Goal: Task Accomplishment & Management: Manage account settings

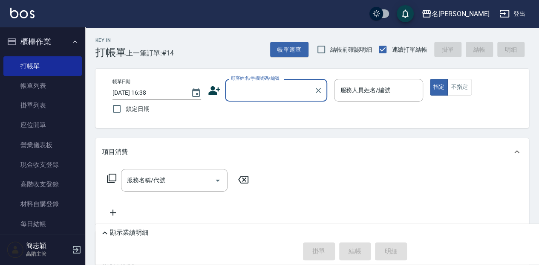
click at [283, 84] on input "顧客姓名/手機號碼/編號" at bounding box center [270, 90] width 82 height 15
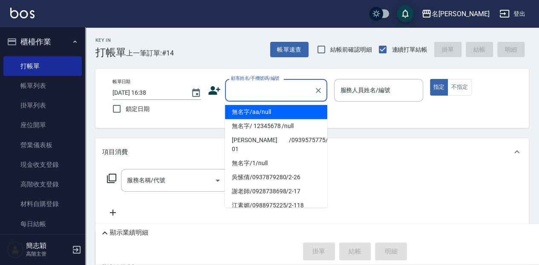
click at [280, 113] on li "無名字/aa/null" at bounding box center [276, 112] width 102 height 14
type input "無名字/aa/null"
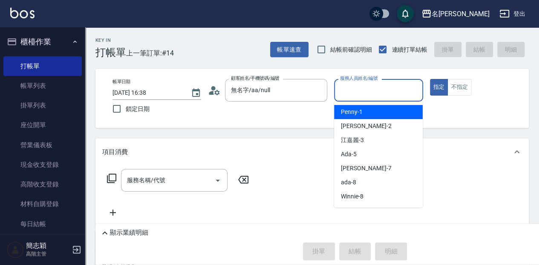
click at [385, 90] on input "服務人員姓名/編號" at bounding box center [378, 90] width 81 height 15
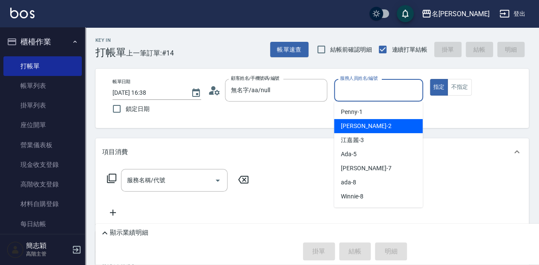
click at [346, 126] on span "[PERSON_NAME] -2" at bounding box center [366, 125] width 50 height 9
type input "[PERSON_NAME]-2"
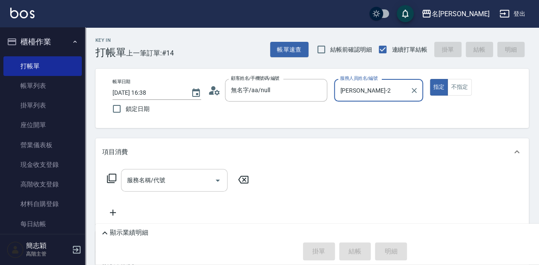
click at [193, 185] on input "服務名稱/代號" at bounding box center [168, 180] width 86 height 15
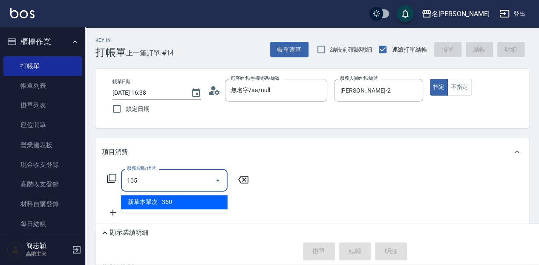
type input "新草本單次(105)"
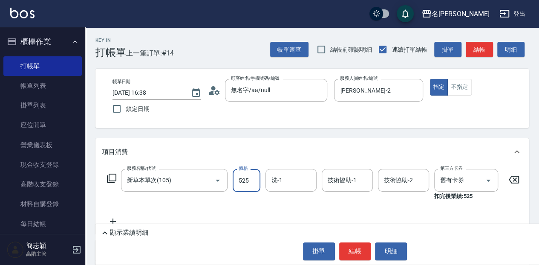
type input "525"
type input "品潔-22"
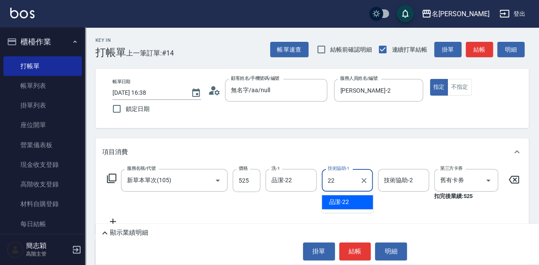
type input "品潔-22"
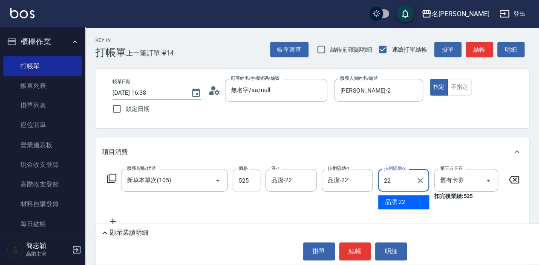
type input "品潔-22"
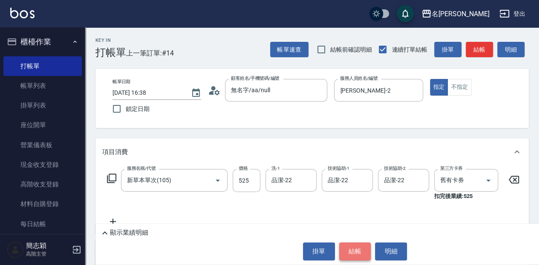
click at [359, 253] on button "結帳" at bounding box center [355, 251] width 32 height 18
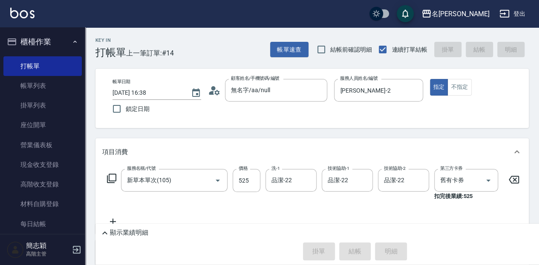
type input "[DATE] 17:53"
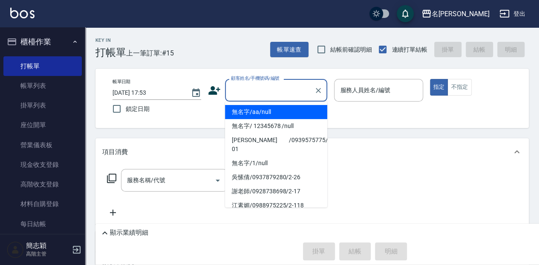
type input "無名字/aa/null"
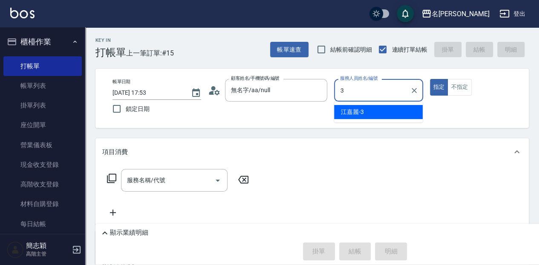
type input "江嘉麗-3"
type button "true"
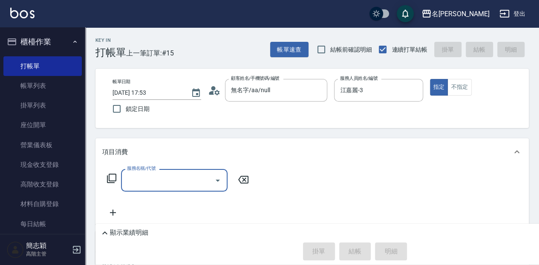
click at [108, 179] on icon at bounding box center [112, 178] width 10 height 10
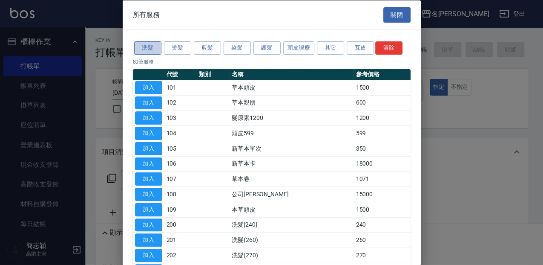
click at [156, 48] on button "洗髮" at bounding box center [147, 47] width 27 height 13
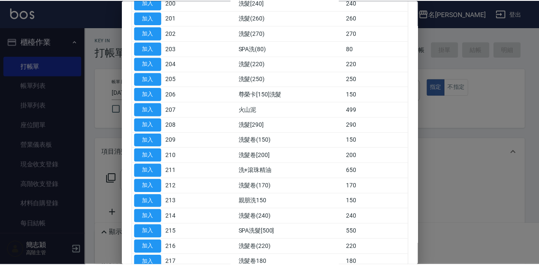
scroll to position [85, 0]
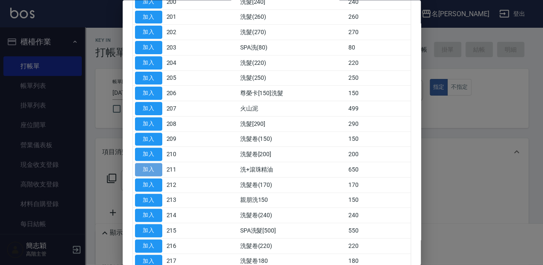
click at [147, 170] on button "加入" at bounding box center [148, 169] width 27 height 13
type input "洗+滾珠精油(211)"
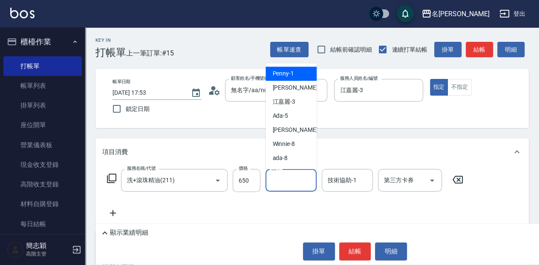
click at [303, 187] on input "洗-1" at bounding box center [290, 180] width 43 height 15
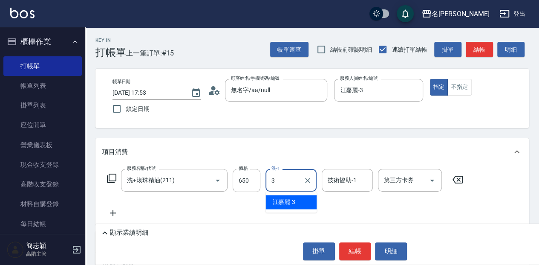
type input "江嘉麗-3"
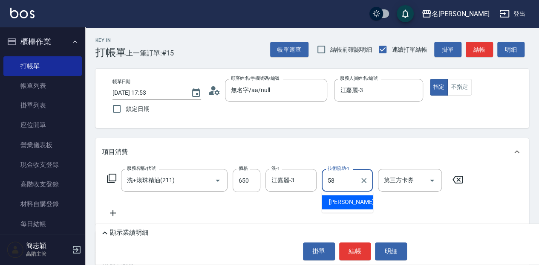
type input "[PERSON_NAME]-58"
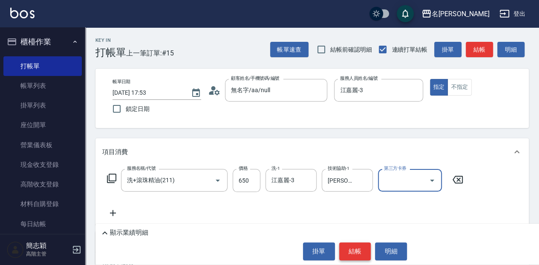
click at [346, 251] on button "結帳" at bounding box center [355, 251] width 32 height 18
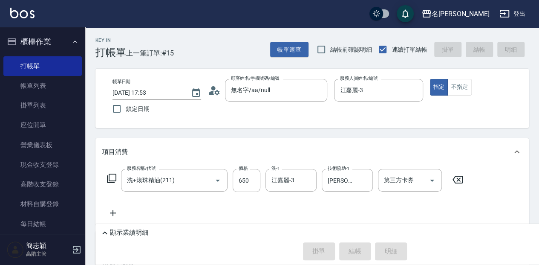
type input "[DATE] 18:10"
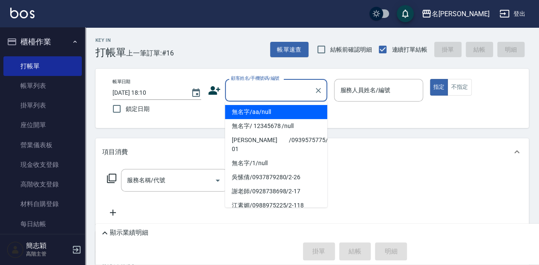
type input "無名字/aa/null"
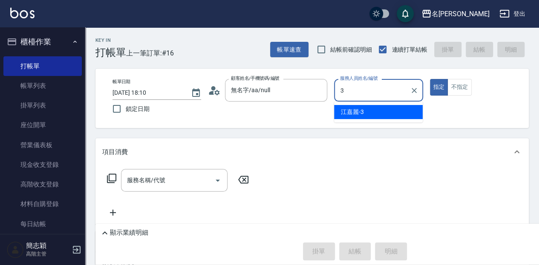
type input "江嘉麗-3"
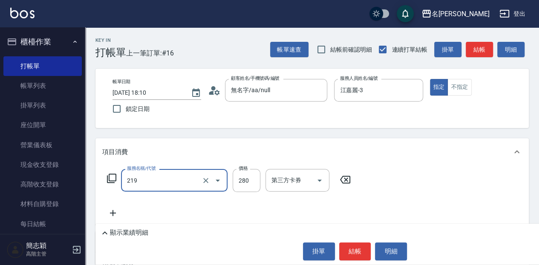
type input "洗髮280(219)"
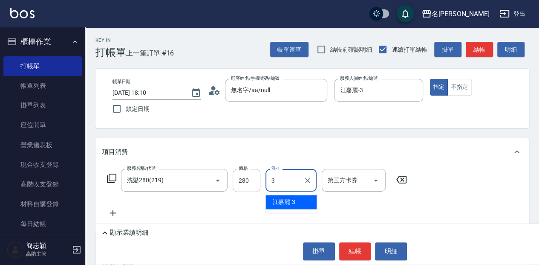
type input "江嘉麗-3"
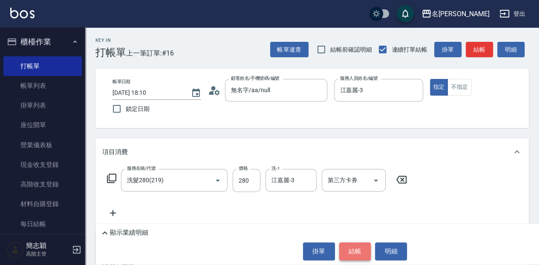
click at [362, 254] on button "結帳" at bounding box center [355, 251] width 32 height 18
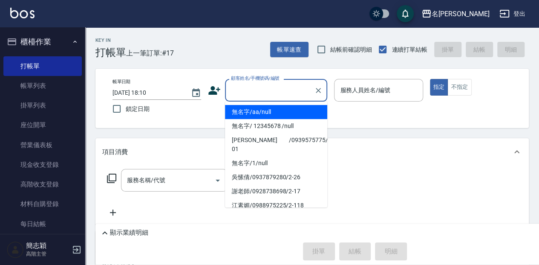
type input "無名字/aa/null"
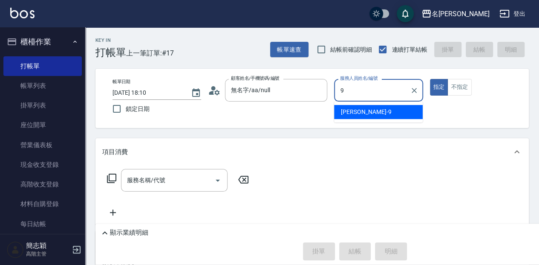
type input "[PERSON_NAME]-9"
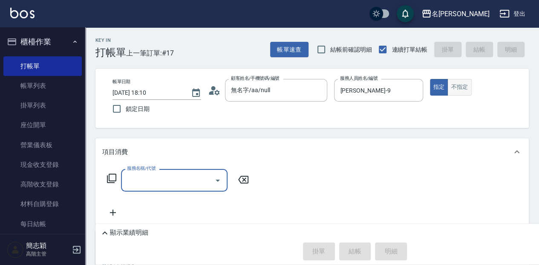
click at [461, 87] on button "不指定" at bounding box center [459, 87] width 24 height 17
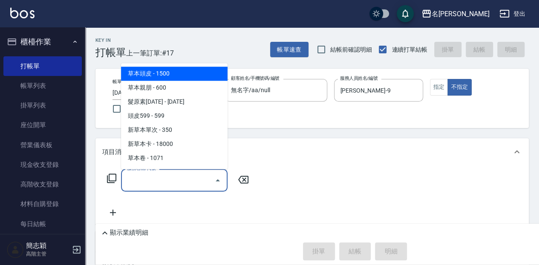
click at [138, 183] on div "服務名稱/代號 服務名稱/代號" at bounding box center [174, 180] width 107 height 23
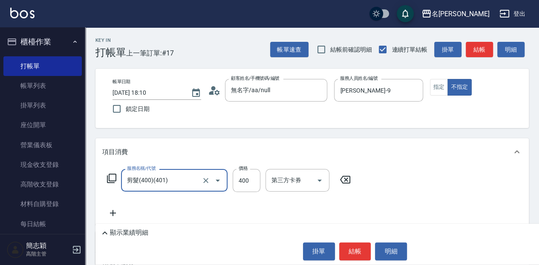
type input "剪髮(400)(401)"
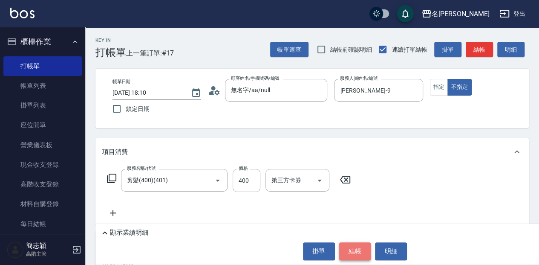
click at [345, 245] on button "結帳" at bounding box center [355, 251] width 32 height 18
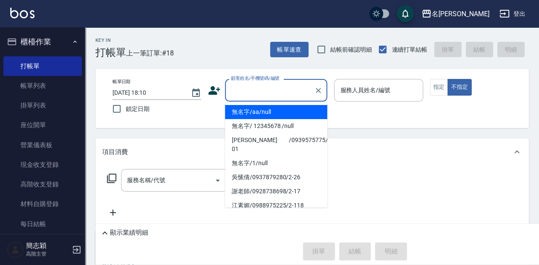
type input "無名字/aa/null"
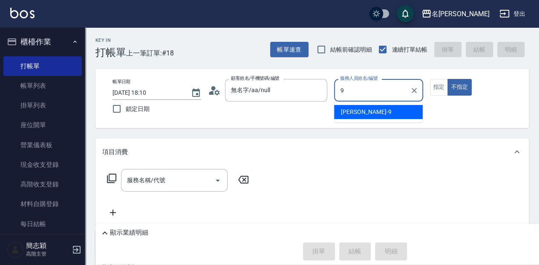
type input "[PERSON_NAME]-9"
type button "false"
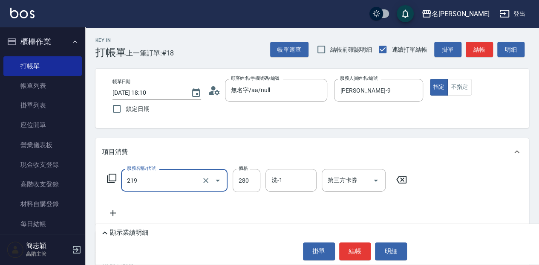
type input "洗髮280(219)"
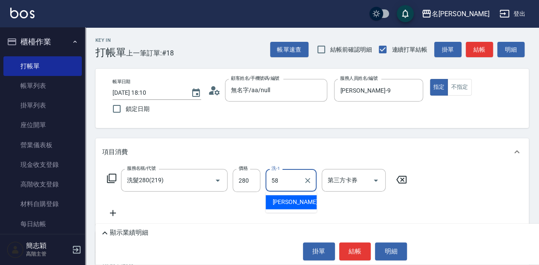
type input "[PERSON_NAME]-58"
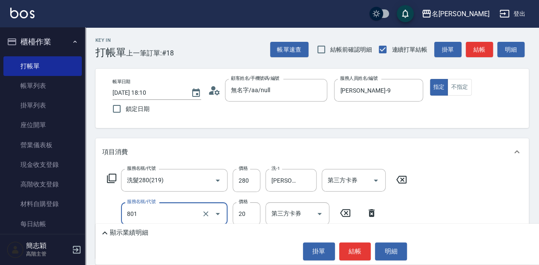
type input "潤絲20(801)"
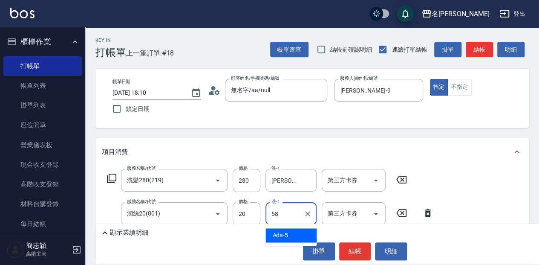
type input "[PERSON_NAME]-58"
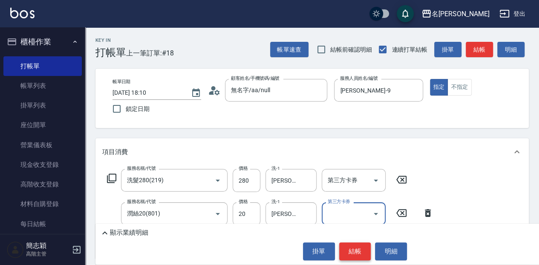
click at [365, 254] on button "結帳" at bounding box center [355, 251] width 32 height 18
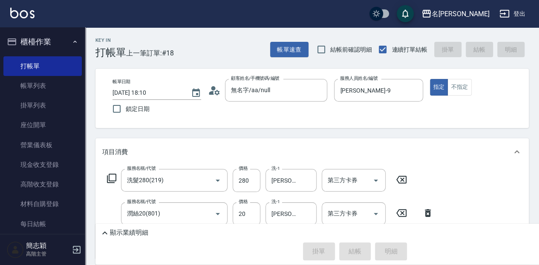
type input "[DATE] 18:11"
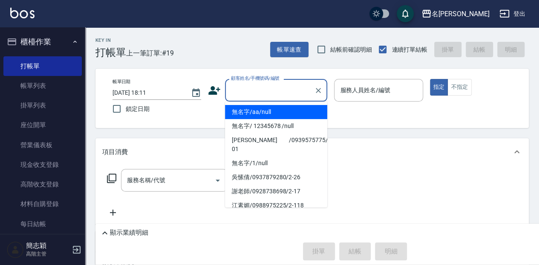
type input "無名字/aa/null"
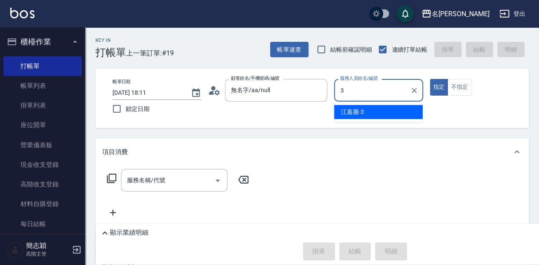
type input "江嘉麗-3"
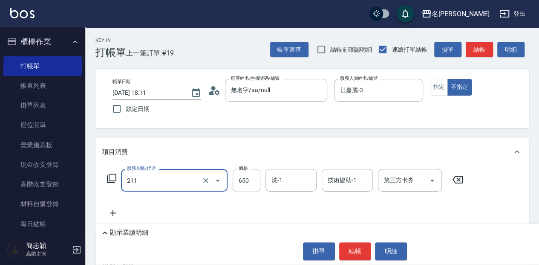
type input "洗+滾珠精油(211)"
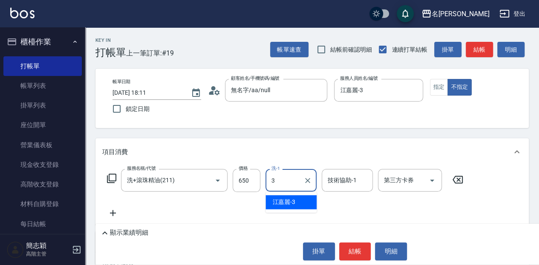
type input "江嘉麗-3"
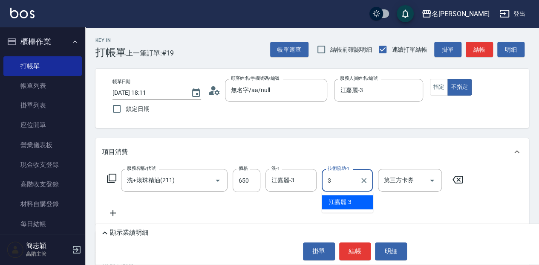
type input "江嘉麗-3"
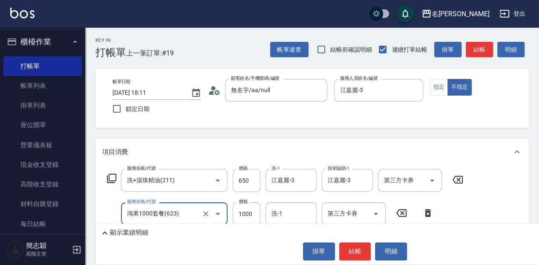
type input "鴻果1000套餐(623)"
click at [431, 217] on icon at bounding box center [427, 213] width 21 height 10
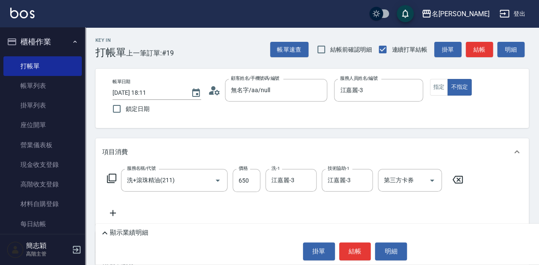
click at [112, 177] on icon at bounding box center [112, 178] width 10 height 10
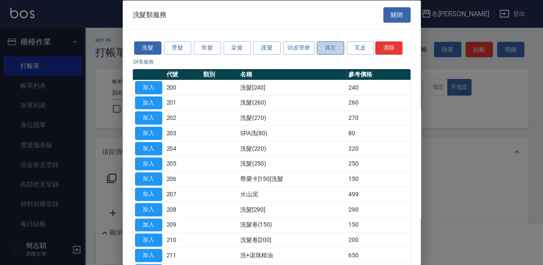
click at [343, 45] on button "其它" at bounding box center [330, 47] width 27 height 13
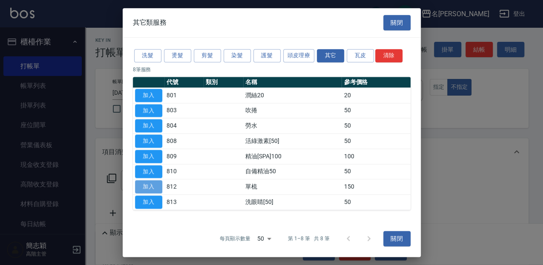
click at [153, 188] on button "加入" at bounding box center [148, 186] width 27 height 13
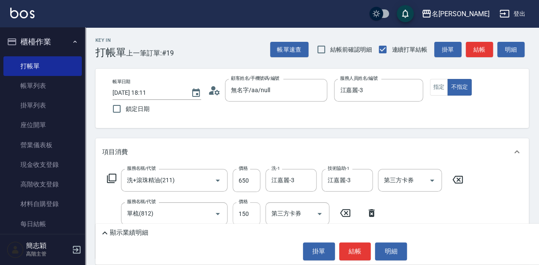
click at [241, 211] on input "150" at bounding box center [247, 213] width 28 height 23
type input "100"
click at [348, 244] on button "結帳" at bounding box center [355, 251] width 32 height 18
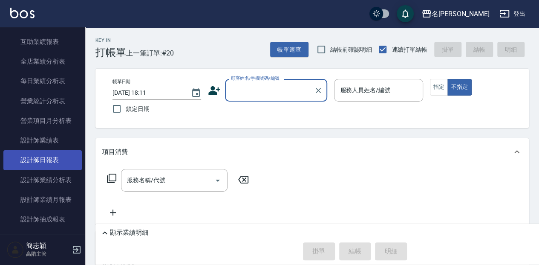
scroll to position [498, 0]
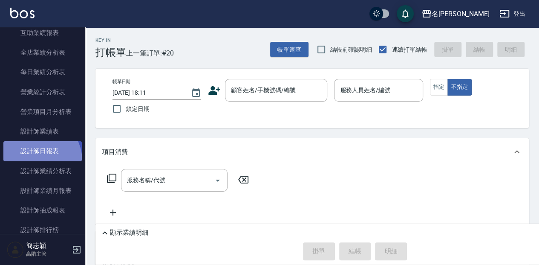
click at [36, 160] on link "設計師日報表" at bounding box center [42, 151] width 78 height 20
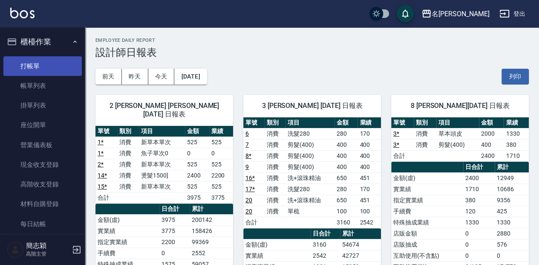
click at [55, 71] on link "打帳單" at bounding box center [42, 66] width 78 height 20
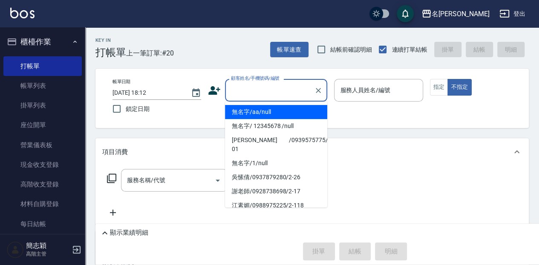
click at [266, 86] on input "顧客姓名/手機號碼/編號" at bounding box center [270, 90] width 82 height 15
click at [268, 109] on li "無名字/aa/null" at bounding box center [276, 112] width 102 height 14
type input "無名字/aa/null"
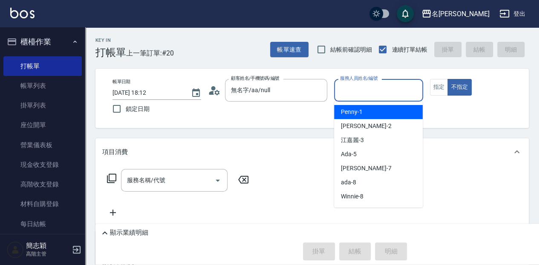
click at [366, 93] on input "服務人員姓名/編號" at bounding box center [378, 90] width 81 height 15
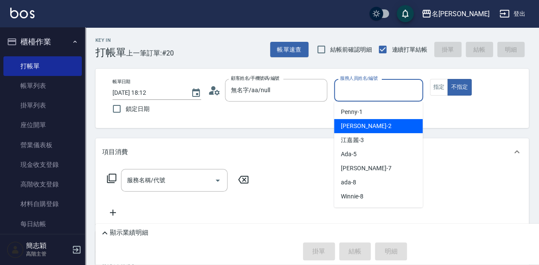
click at [366, 125] on div "[PERSON_NAME] -2" at bounding box center [378, 126] width 89 height 14
type input "[PERSON_NAME]-2"
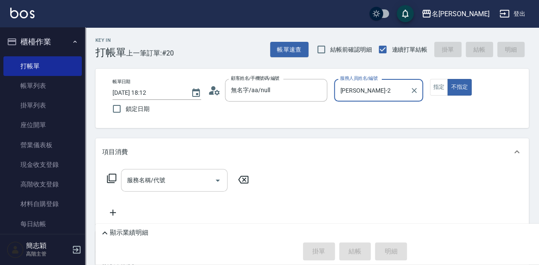
click at [166, 180] on input "服務名稱/代號" at bounding box center [168, 180] width 86 height 15
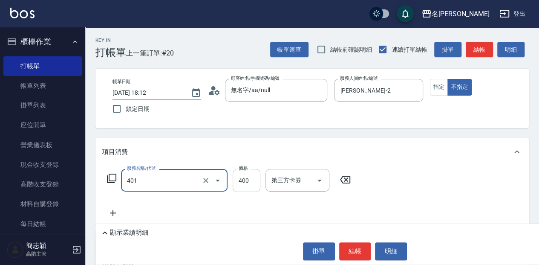
type input "剪髮(400)(401)"
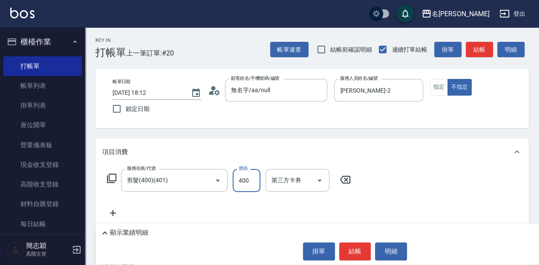
click at [249, 180] on input "400" at bounding box center [247, 180] width 28 height 23
type input "450"
click at [357, 251] on button "結帳" at bounding box center [355, 251] width 32 height 18
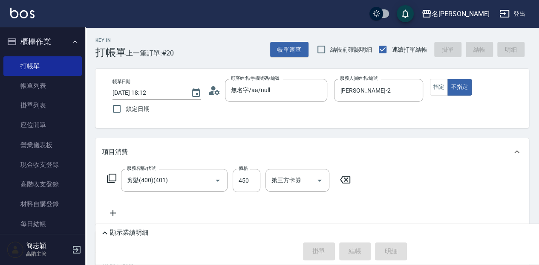
type input "[DATE] 18:48"
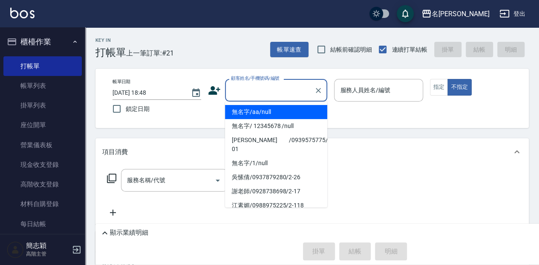
type input "無名字/aa/null"
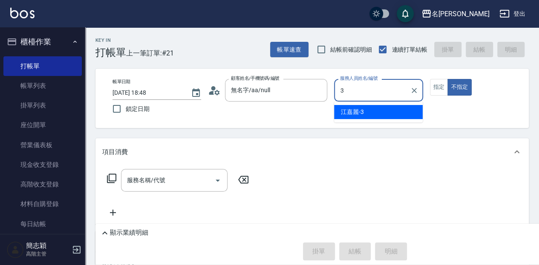
type input "江嘉麗-3"
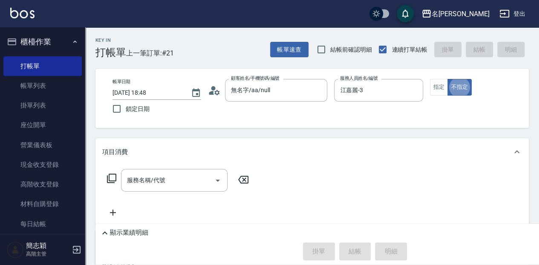
type button "false"
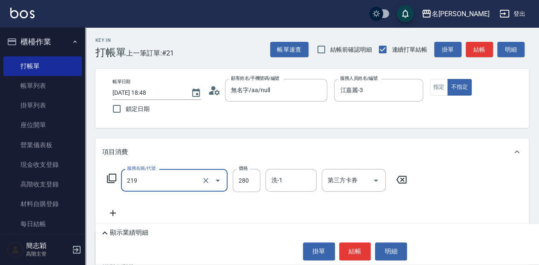
type input "洗髮280(219)"
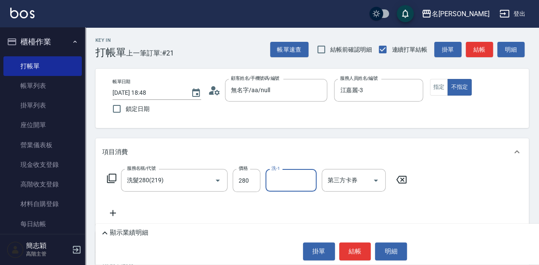
type input "6"
type input "江嘉麗-3"
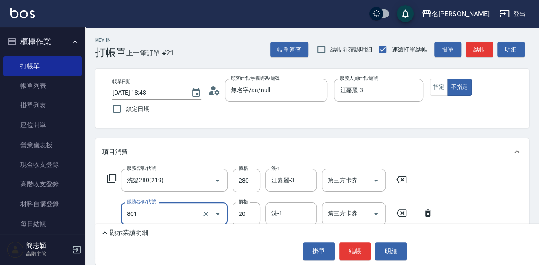
type input "潤絲20(801)"
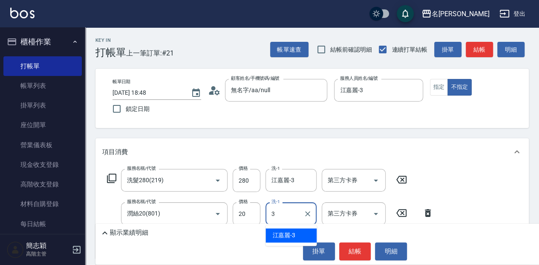
type input "江嘉麗-3"
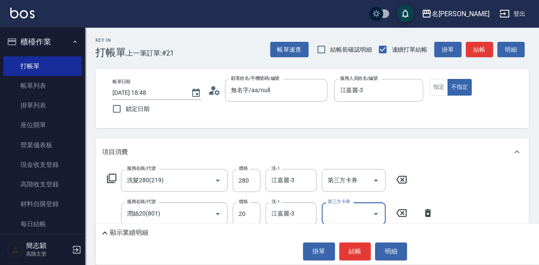
drag, startPoint x: 345, startPoint y: 245, endPoint x: 338, endPoint y: 243, distance: 7.7
click at [345, 245] on button "結帳" at bounding box center [355, 251] width 32 height 18
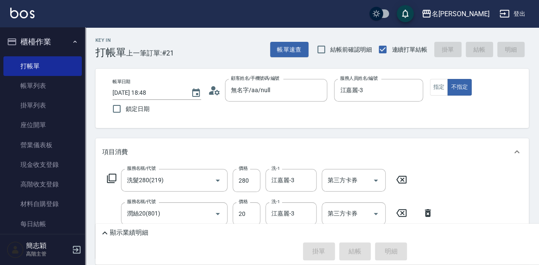
type input "[DATE] 18:59"
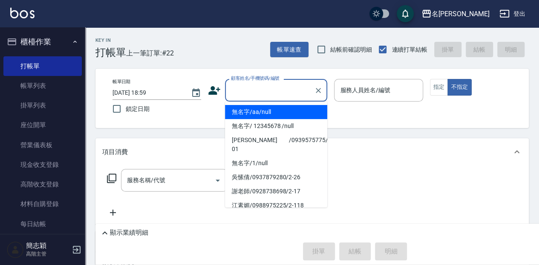
type input "無名字/aa/null"
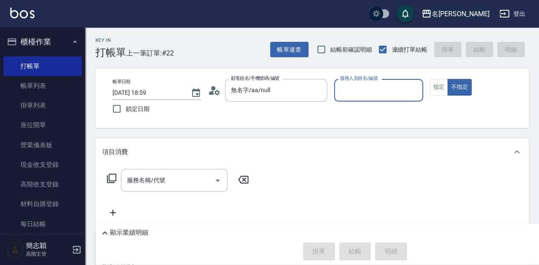
click at [447, 79] on button "不指定" at bounding box center [459, 87] width 24 height 17
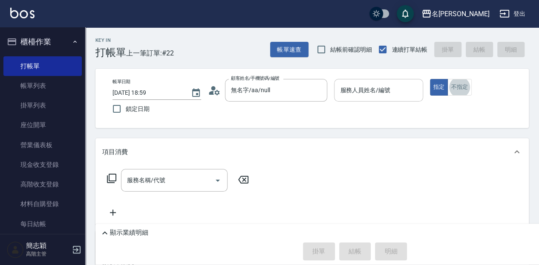
click at [385, 90] on div "服務人員姓名/編號 服務人員姓名/編號" at bounding box center [378, 90] width 89 height 23
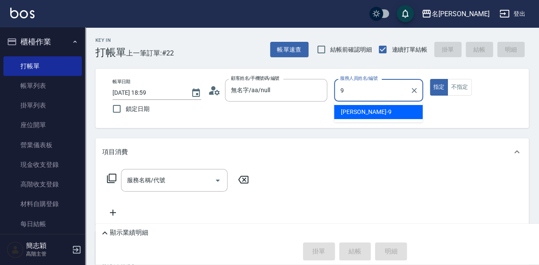
type input "[PERSON_NAME]-9"
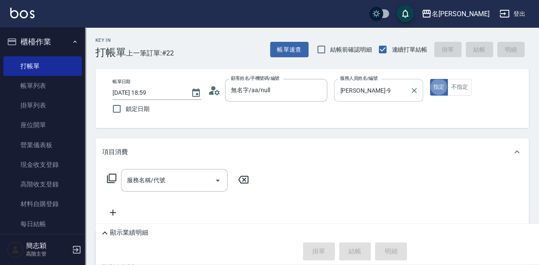
type button "true"
click at [108, 180] on icon at bounding box center [112, 178] width 10 height 10
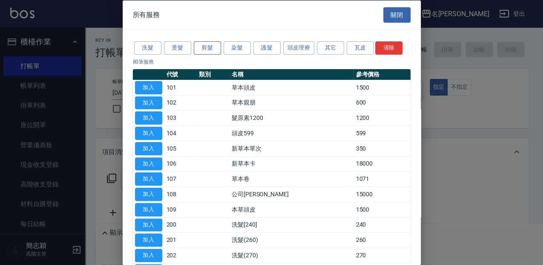
click at [208, 46] on button "剪髮" at bounding box center [207, 47] width 27 height 13
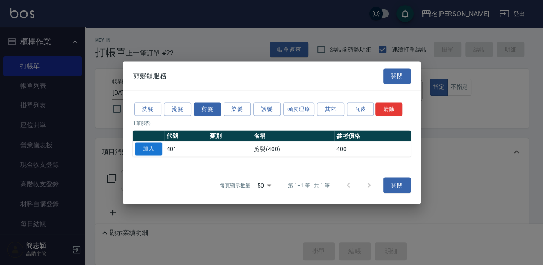
click at [157, 151] on button "加入" at bounding box center [148, 148] width 27 height 13
type input "剪髮(400)(401)"
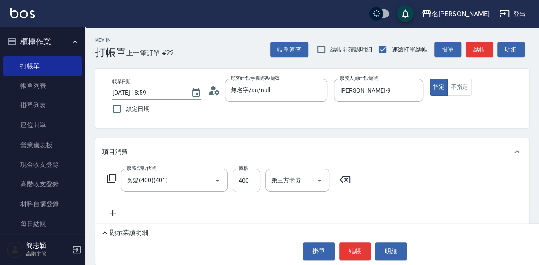
click at [245, 182] on input "400" at bounding box center [247, 180] width 28 height 23
type input "450"
click at [115, 181] on icon at bounding box center [111, 177] width 9 height 9
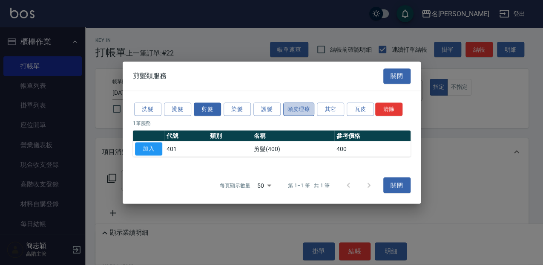
click at [301, 108] on button "頭皮理療" at bounding box center [299, 108] width 32 height 13
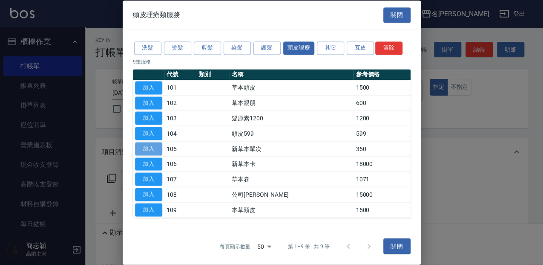
click at [156, 148] on button "加入" at bounding box center [148, 148] width 27 height 13
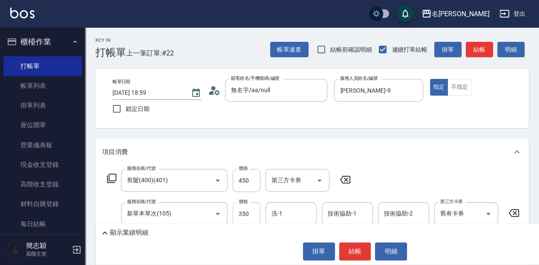
click at [251, 210] on input "350" at bounding box center [247, 213] width 28 height 23
type input "613"
type input "[PERSON_NAME]-9"
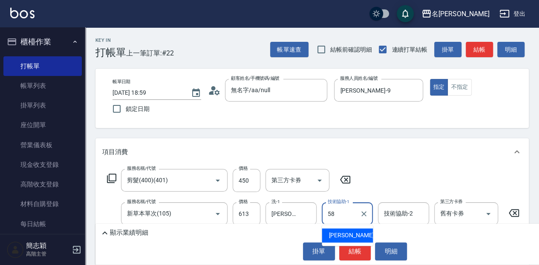
type input "[PERSON_NAME]-58"
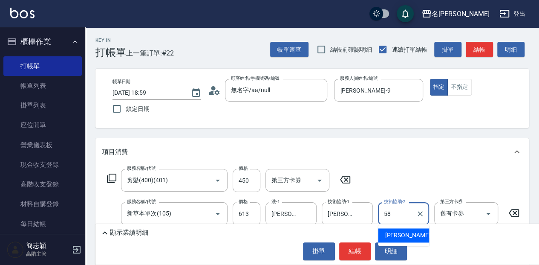
type input "[PERSON_NAME]-58"
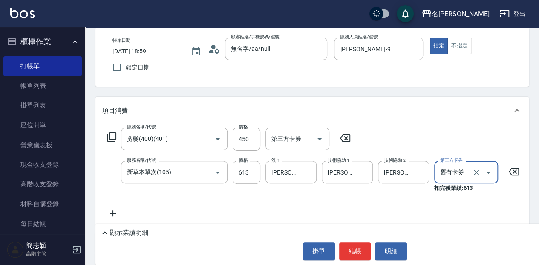
scroll to position [28, 0]
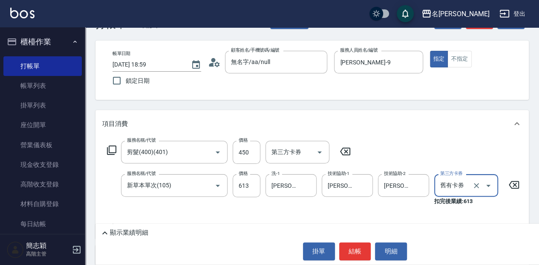
click at [111, 236] on p "顯示業績明細" at bounding box center [129, 232] width 38 height 9
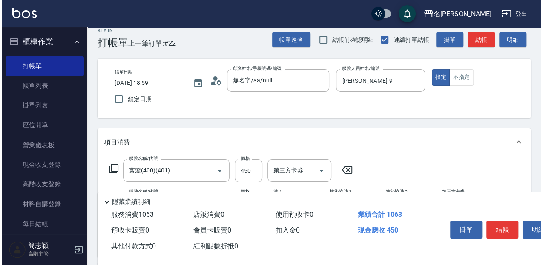
scroll to position [0, 0]
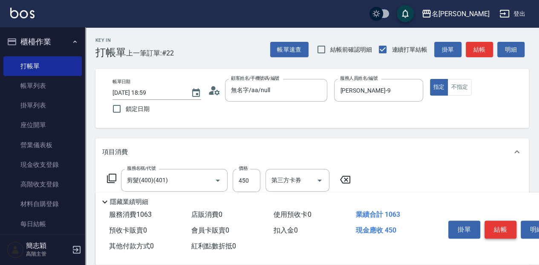
click at [505, 226] on button "結帳" at bounding box center [501, 229] width 32 height 18
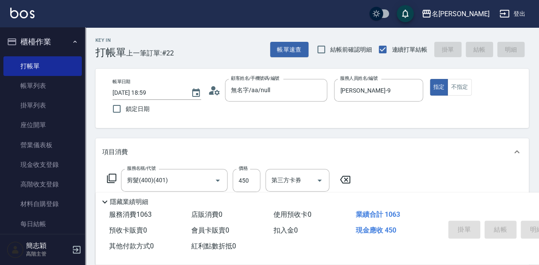
type input "[DATE] 19:24"
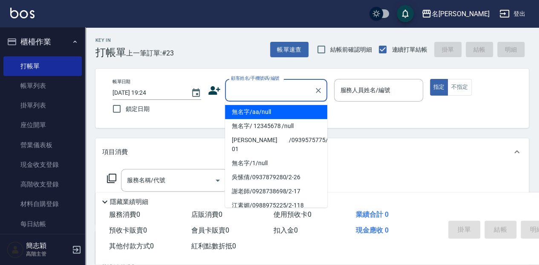
click at [303, 94] on input "顧客姓名/手機號碼/編號" at bounding box center [270, 90] width 82 height 15
type input "無名字/aa/null"
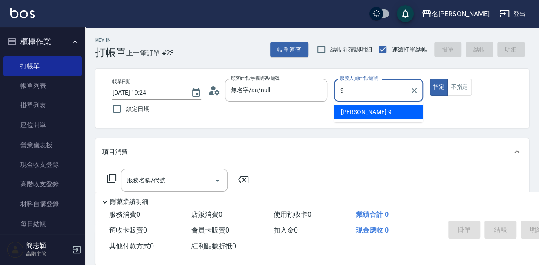
type input "[PERSON_NAME]-9"
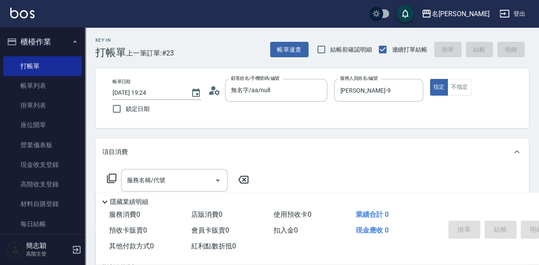
click at [113, 179] on icon at bounding box center [112, 178] width 10 height 10
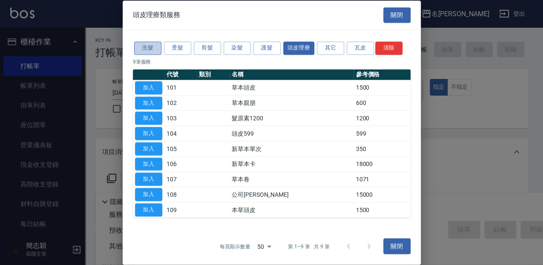
click at [139, 49] on button "洗髮" at bounding box center [147, 47] width 27 height 13
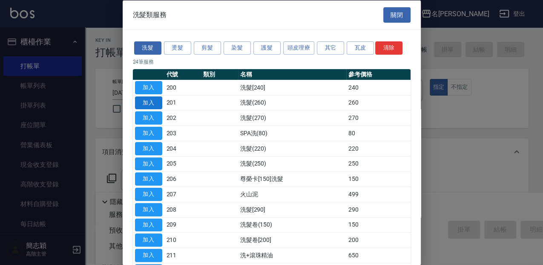
click at [152, 101] on button "加入" at bounding box center [148, 102] width 27 height 13
type input "洗髮(260)(201)"
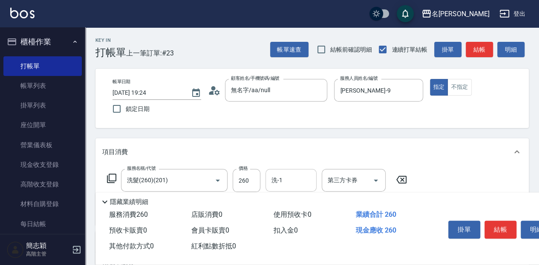
click at [305, 173] on input "洗-1" at bounding box center [290, 180] width 43 height 15
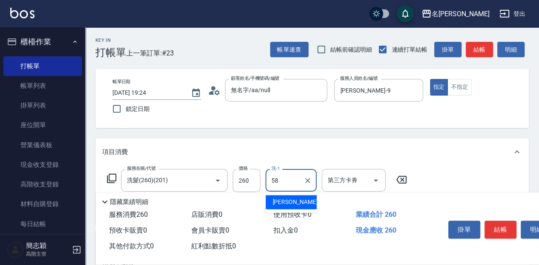
type input "[PERSON_NAME]-58"
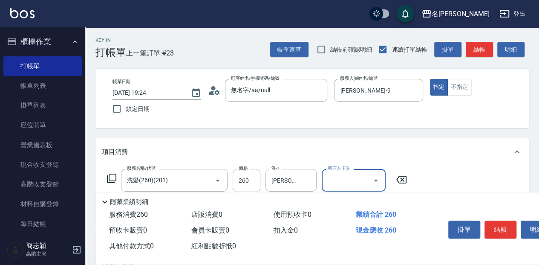
click at [114, 178] on icon at bounding box center [112, 178] width 10 height 10
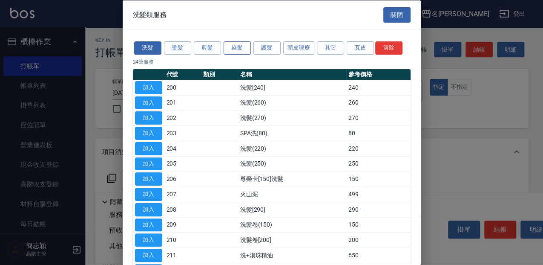
click at [235, 47] on button "染髮" at bounding box center [237, 47] width 27 height 13
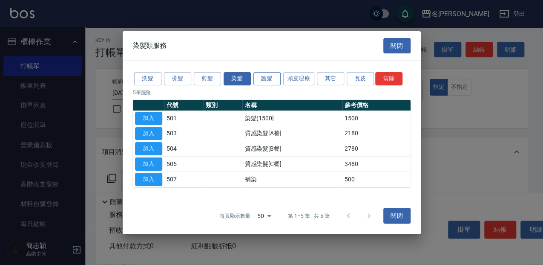
click at [269, 81] on button "護髮" at bounding box center [267, 78] width 27 height 13
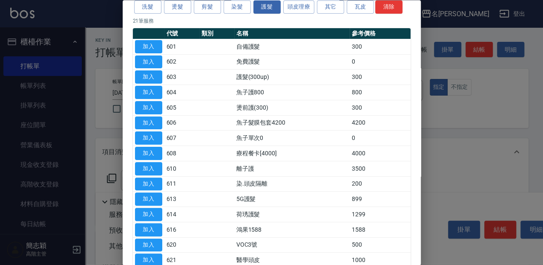
scroll to position [28, 0]
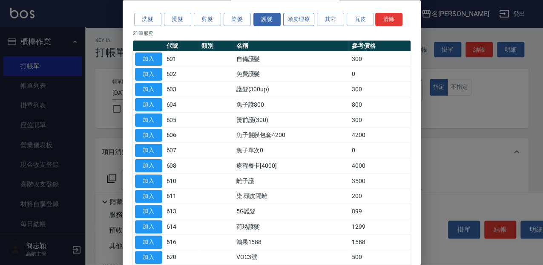
click at [308, 19] on button "頭皮理療" at bounding box center [299, 19] width 32 height 13
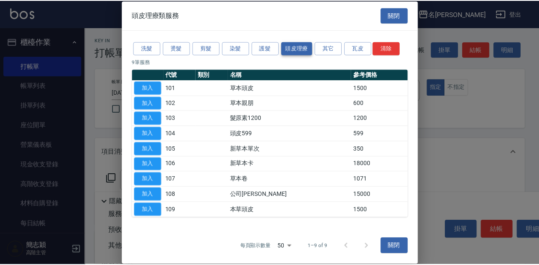
scroll to position [0, 0]
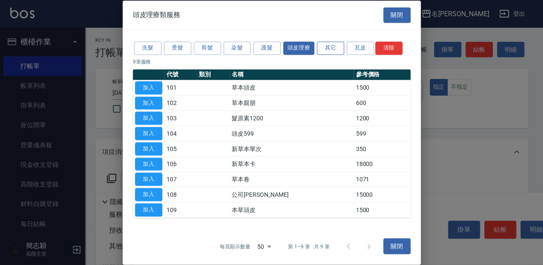
click at [336, 44] on button "其它" at bounding box center [330, 47] width 27 height 13
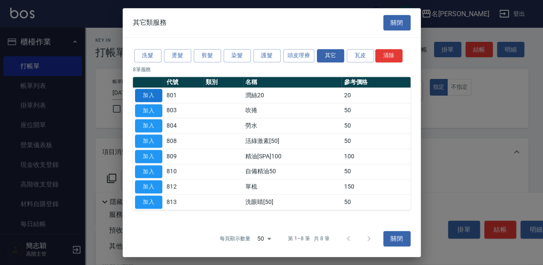
click at [154, 97] on button "加入" at bounding box center [148, 95] width 27 height 13
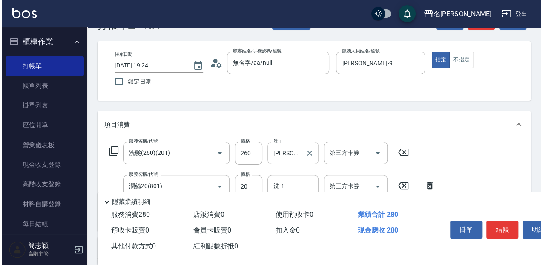
scroll to position [28, 0]
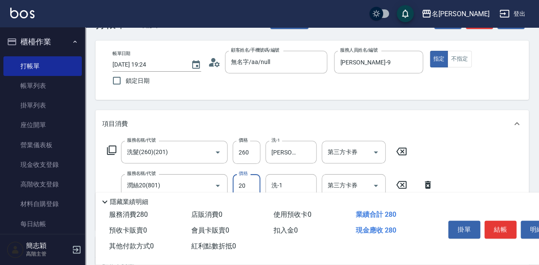
click at [257, 183] on input "20" at bounding box center [247, 185] width 28 height 23
type input "10"
click at [415, 106] on div "Key In 打帳單 上一筆訂單:#23 帳單速查 結帳前確認明細 連續打單結帳 掛單 結帳 明細 帳單日期 [DATE] 19:24 鎖定日期 顧客姓名/手…" at bounding box center [312, 210] width 454 height 423
click at [158, 152] on input "洗髮(260)(201)" at bounding box center [162, 151] width 75 height 15
click at [113, 150] on icon at bounding box center [112, 150] width 10 height 10
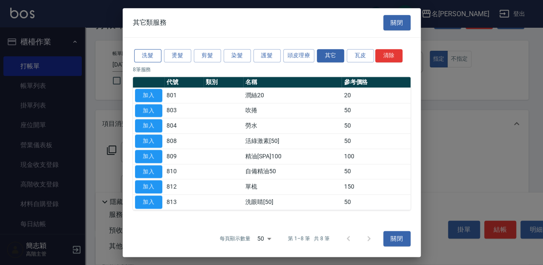
click at [154, 53] on button "洗髮" at bounding box center [147, 55] width 27 height 13
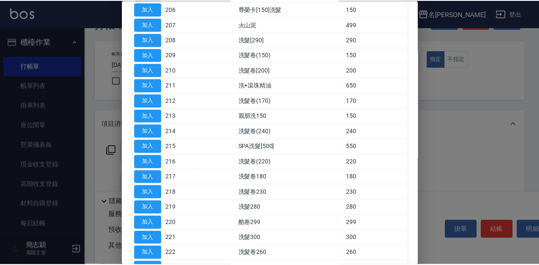
scroll to position [199, 0]
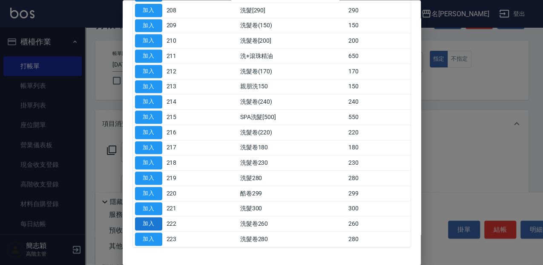
click at [151, 217] on button "加入" at bounding box center [148, 223] width 27 height 13
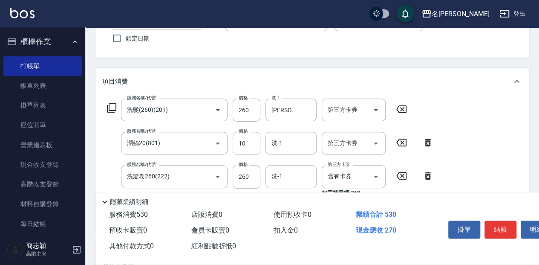
scroll to position [85, 0]
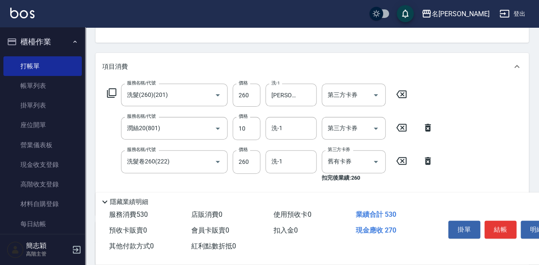
click at [404, 93] on icon at bounding box center [401, 94] width 21 height 10
click at [248, 100] on div "服務名稱/代號 服務名稱/代號" at bounding box center [178, 95] width 152 height 23
click at [250, 98] on icon at bounding box center [243, 94] width 21 height 10
click at [241, 95] on icon at bounding box center [243, 94] width 21 height 10
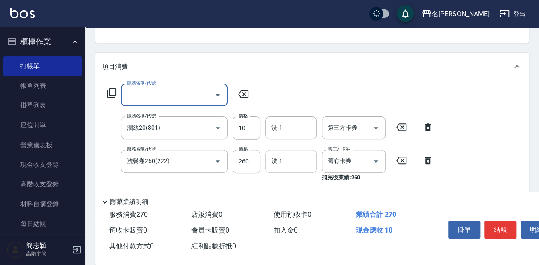
click at [297, 159] on input "洗-1" at bounding box center [290, 160] width 43 height 15
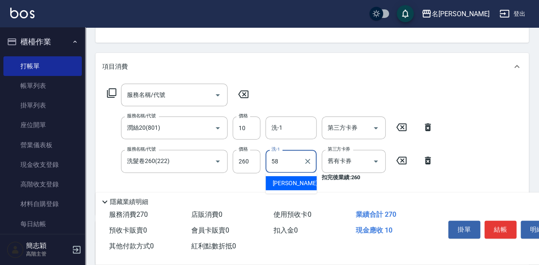
type input "[PERSON_NAME]-58"
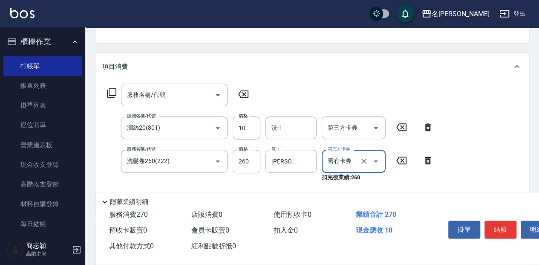
click at [245, 94] on icon at bounding box center [243, 94] width 10 height 8
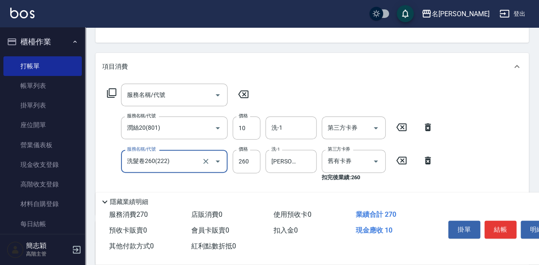
click at [245, 94] on icon at bounding box center [243, 94] width 10 height 8
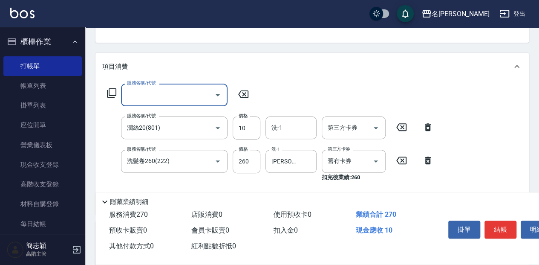
click at [244, 94] on icon at bounding box center [243, 94] width 10 height 8
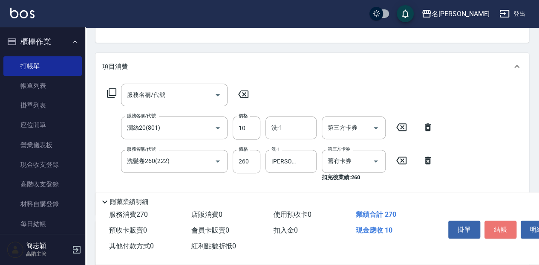
click at [496, 222] on button "結帳" at bounding box center [501, 229] width 32 height 18
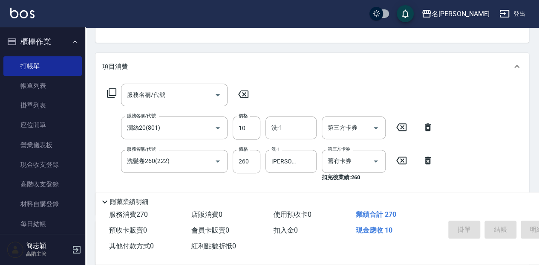
type input "[DATE] 19:27"
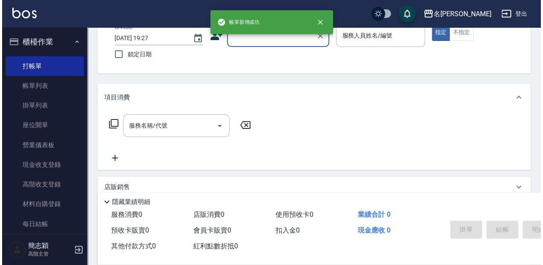
scroll to position [0, 0]
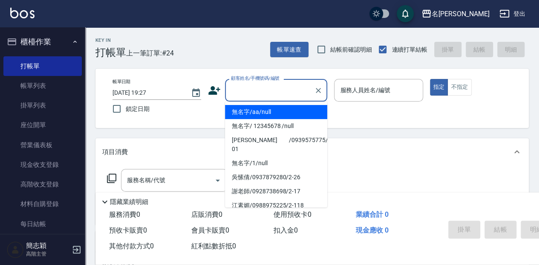
type input "無名字/aa/null"
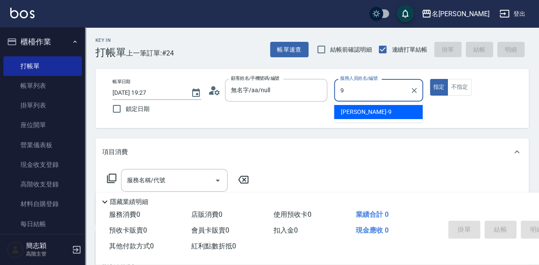
type input "[PERSON_NAME]-9"
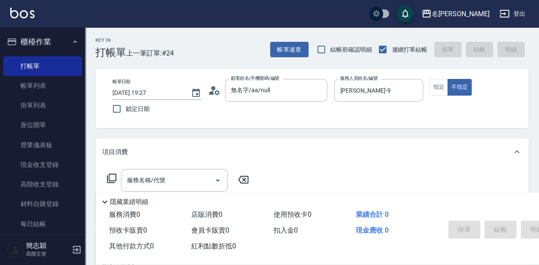
click at [113, 180] on icon at bounding box center [112, 178] width 10 height 10
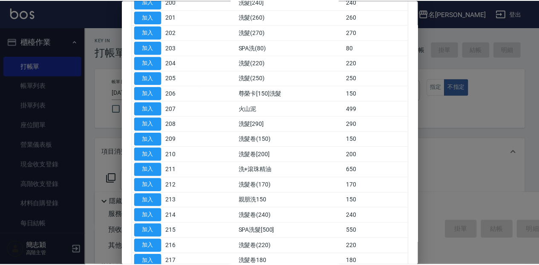
scroll to position [113, 0]
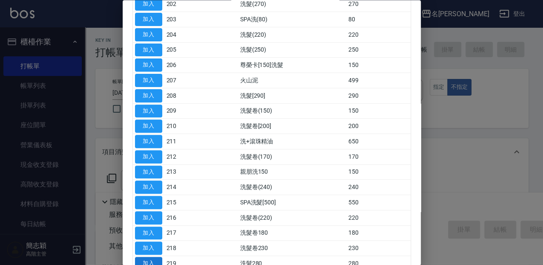
click at [141, 258] on button "加入" at bounding box center [148, 263] width 27 height 13
type input "洗髮280(219)"
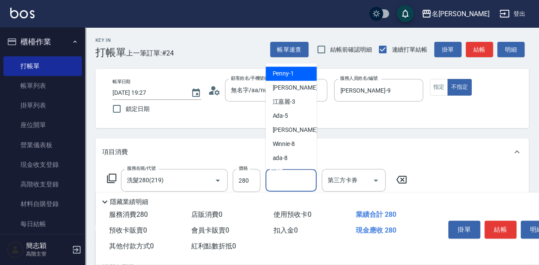
click at [291, 184] on input "洗-1" at bounding box center [290, 180] width 43 height 15
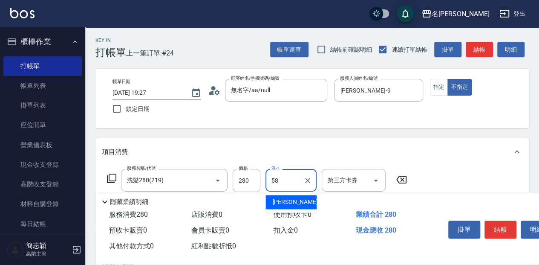
type input "[PERSON_NAME]-58"
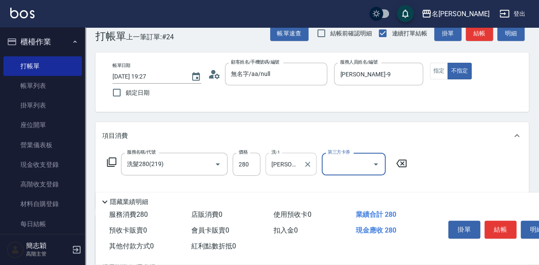
scroll to position [28, 0]
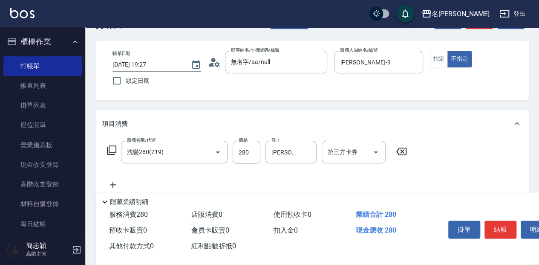
click at [110, 150] on icon at bounding box center [112, 150] width 10 height 10
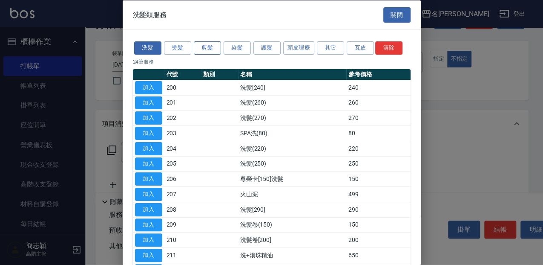
click at [209, 46] on button "剪髮" at bounding box center [207, 47] width 27 height 13
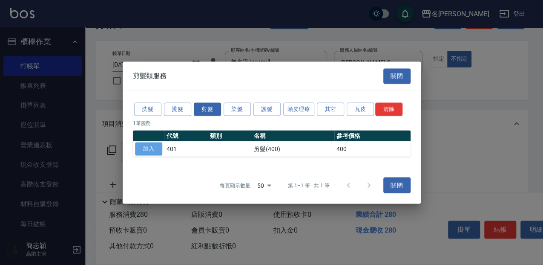
click at [149, 150] on button "加入" at bounding box center [148, 148] width 27 height 13
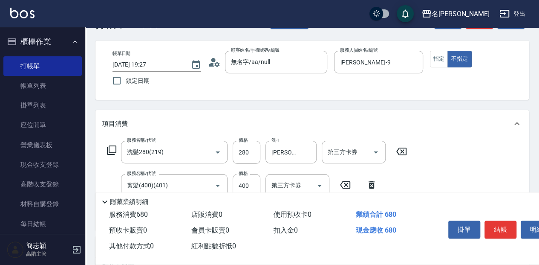
click at [115, 149] on icon at bounding box center [112, 150] width 10 height 10
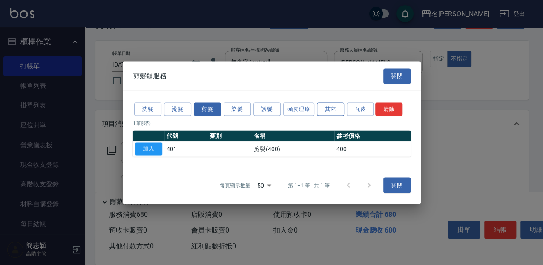
click at [329, 107] on button "其它" at bounding box center [330, 108] width 27 height 13
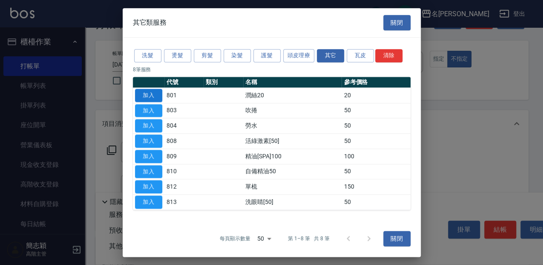
click at [152, 90] on button "加入" at bounding box center [148, 95] width 27 height 13
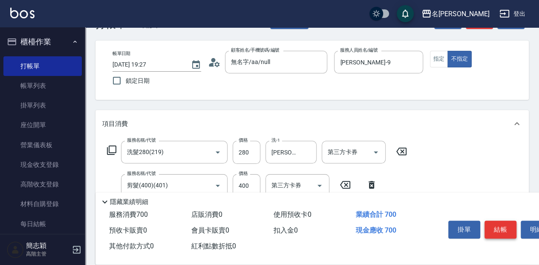
click at [493, 229] on button "結帳" at bounding box center [501, 229] width 32 height 18
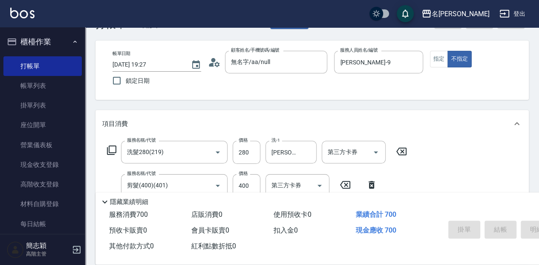
type input "[DATE] 19:28"
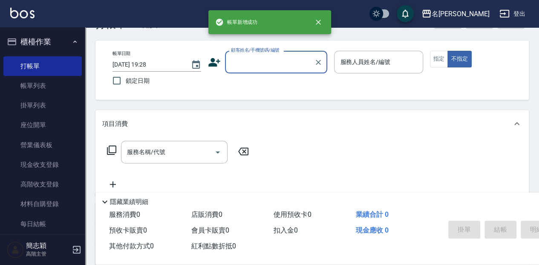
scroll to position [0, 0]
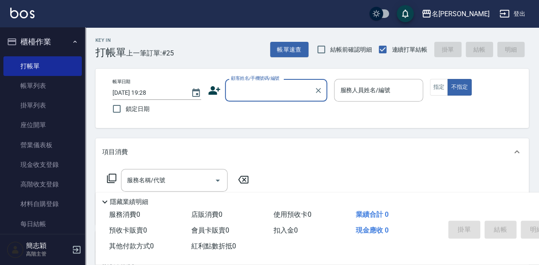
click at [242, 41] on div "Key In 打帳單 上一筆訂單:#25 帳單速查 結帳前確認明細 連續打單結帳 掛單 結帳 明細" at bounding box center [307, 42] width 444 height 31
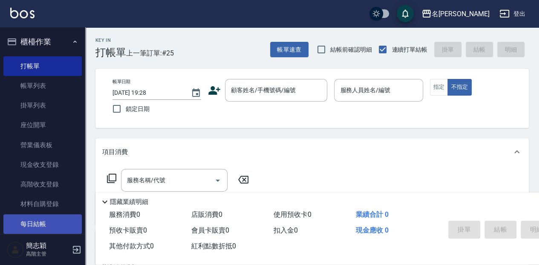
click at [26, 220] on link "每日結帳" at bounding box center [42, 224] width 78 height 20
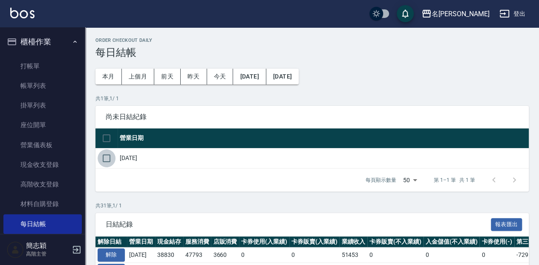
click at [100, 166] on input "checkbox" at bounding box center [107, 158] width 18 height 18
checkbox input "true"
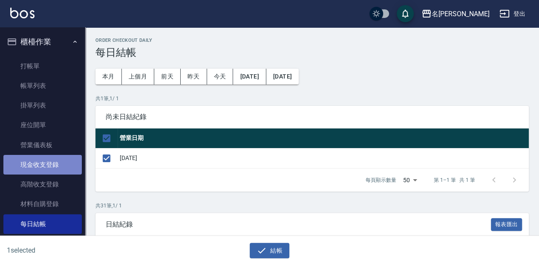
click at [45, 169] on link "現金收支登錄" at bounding box center [42, 165] width 78 height 20
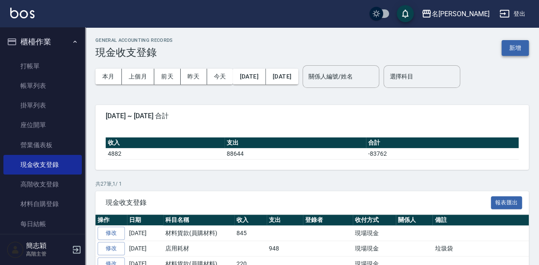
click at [503, 52] on button "新增" at bounding box center [515, 48] width 27 height 16
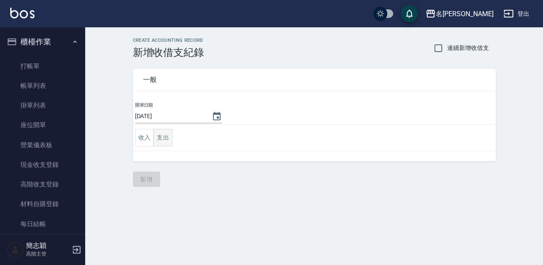
click at [161, 141] on button "支出" at bounding box center [162, 137] width 19 height 17
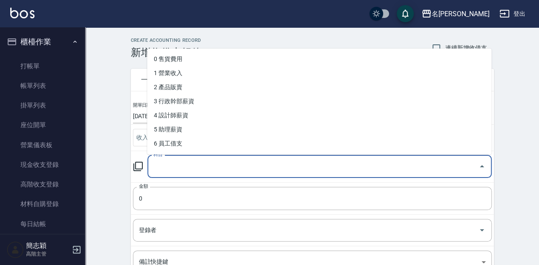
click at [214, 173] on input "科目" at bounding box center [313, 166] width 324 height 15
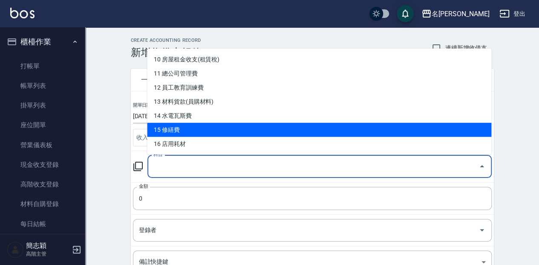
scroll to position [142, 0]
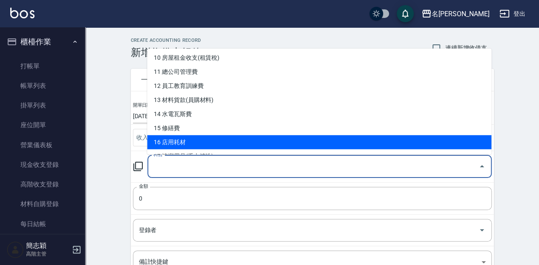
click at [199, 136] on li "16 店用耗材" at bounding box center [319, 142] width 344 height 14
type input "16 店用耗材"
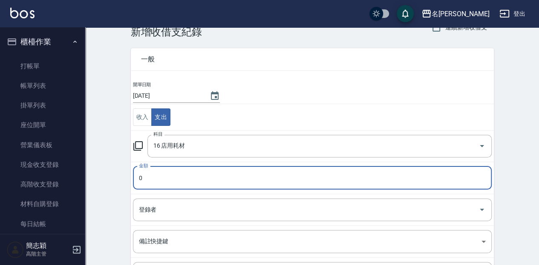
scroll to position [57, 0]
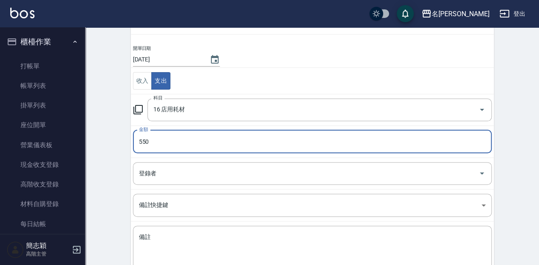
type input "550"
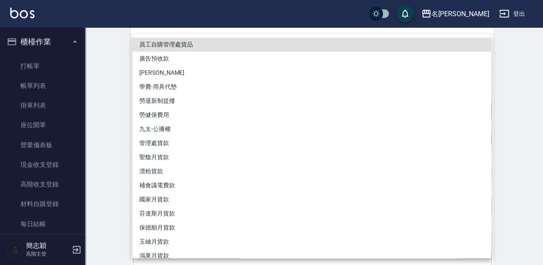
click at [102, 85] on div at bounding box center [271, 132] width 543 height 265
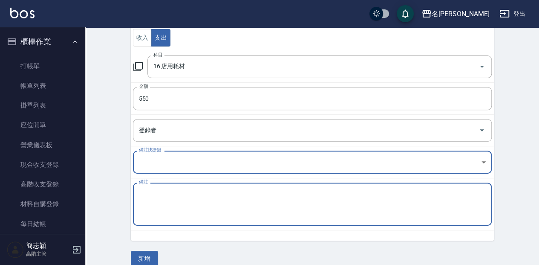
scroll to position [110, 0]
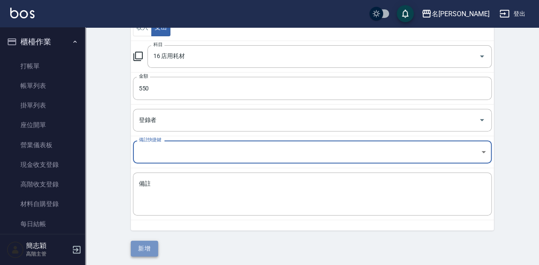
click at [150, 240] on button "新增" at bounding box center [144, 248] width 27 height 16
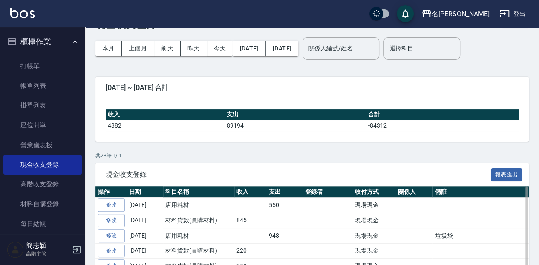
scroll to position [57, 0]
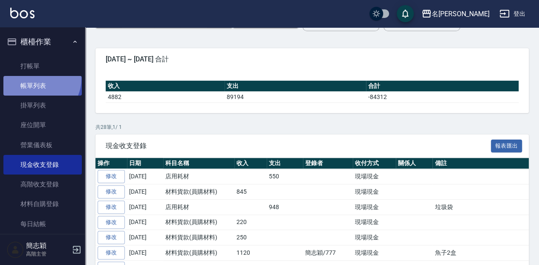
click at [38, 79] on link "帳單列表" at bounding box center [42, 86] width 78 height 20
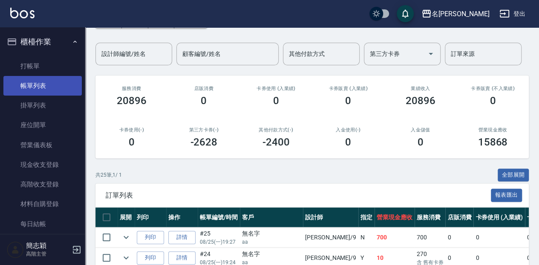
scroll to position [57, 0]
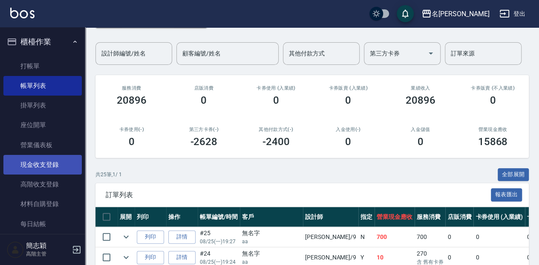
click at [52, 163] on link "現金收支登錄" at bounding box center [42, 165] width 78 height 20
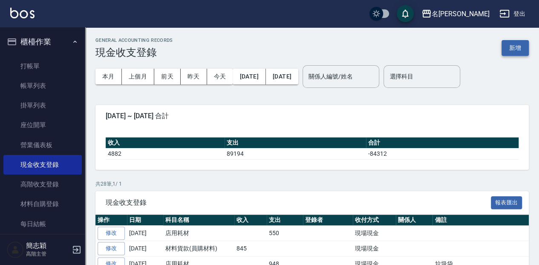
click at [511, 51] on button "新增" at bounding box center [515, 48] width 27 height 16
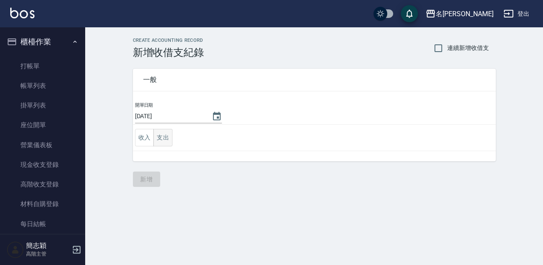
click at [159, 139] on button "支出" at bounding box center [162, 137] width 19 height 17
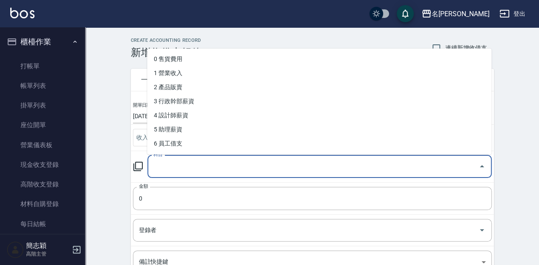
click at [187, 165] on input "科目" at bounding box center [313, 166] width 324 height 15
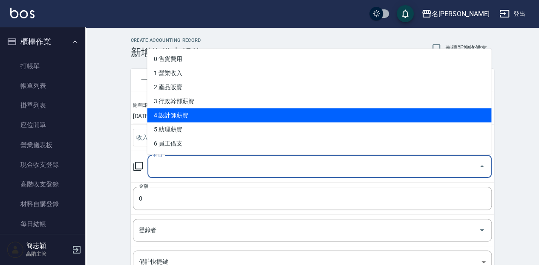
click at [192, 115] on li "4 設計師薪資" at bounding box center [319, 115] width 344 height 14
type input "4 設計師薪資"
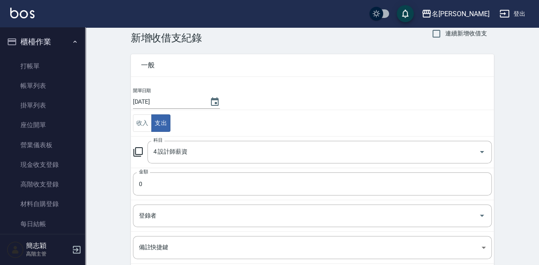
scroll to position [28, 0]
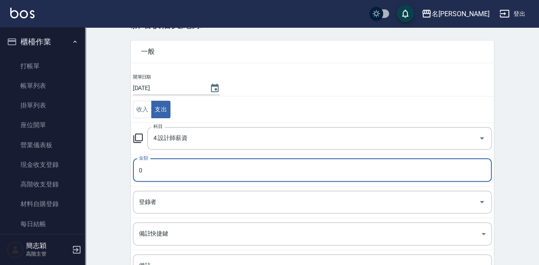
click at [183, 168] on input "0" at bounding box center [312, 170] width 359 height 23
type input "0210"
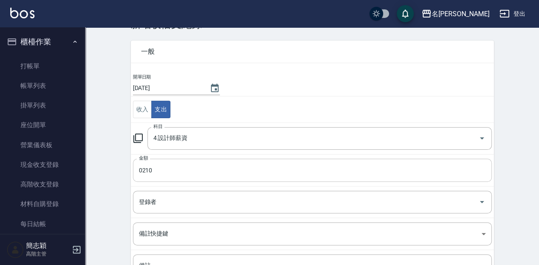
scroll to position [110, 0]
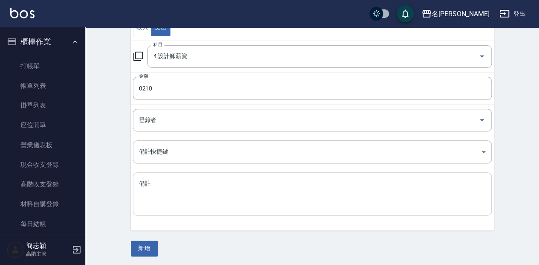
click at [170, 172] on div "x 備註" at bounding box center [312, 193] width 359 height 43
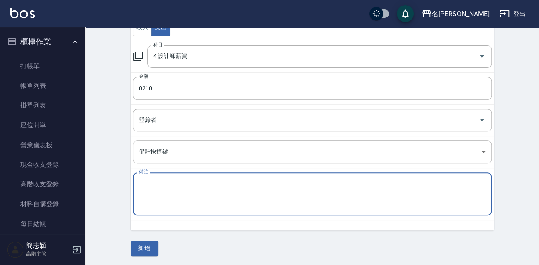
type textarea "h"
type textarea "草本卡 2號"
click at [142, 88] on input "0210" at bounding box center [312, 88] width 359 height 23
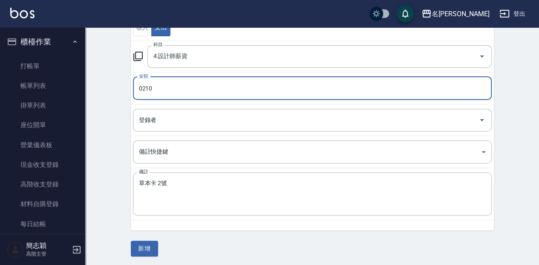
click at [141, 89] on input "0210" at bounding box center [312, 88] width 359 height 23
type input "210"
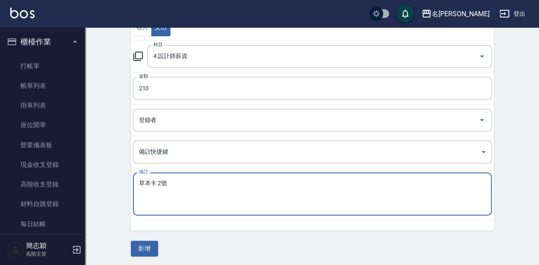
click at [139, 179] on textarea "草本卡 2號" at bounding box center [312, 193] width 347 height 29
type textarea "齡芳草本卡 2號"
click at [157, 248] on button "新增" at bounding box center [144, 248] width 27 height 16
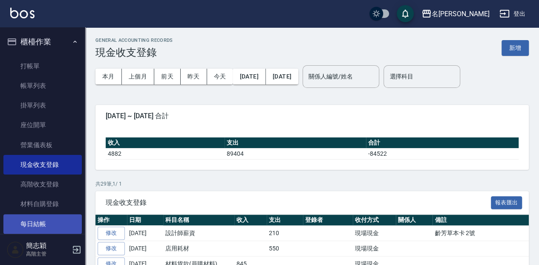
drag, startPoint x: 42, startPoint y: 81, endPoint x: 42, endPoint y: 224, distance: 143.2
click at [42, 81] on link "帳單列表" at bounding box center [42, 86] width 78 height 20
click at [42, 224] on link "每日結帳" at bounding box center [42, 224] width 78 height 20
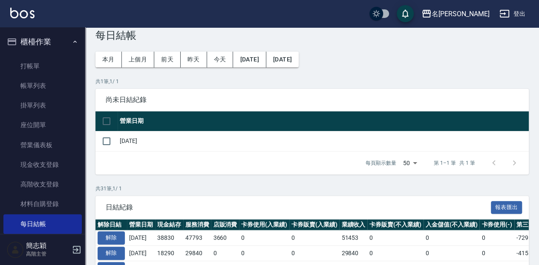
scroll to position [28, 0]
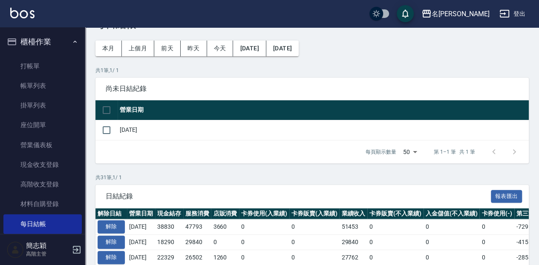
click at [118, 134] on td "[DATE]" at bounding box center [323, 130] width 411 height 20
click at [106, 128] on input "checkbox" at bounding box center [107, 130] width 18 height 18
checkbox input "true"
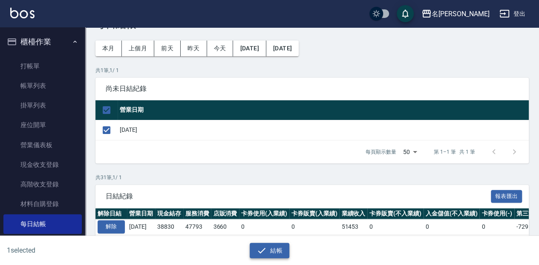
click at [268, 254] on button "結帳" at bounding box center [270, 250] width 40 height 16
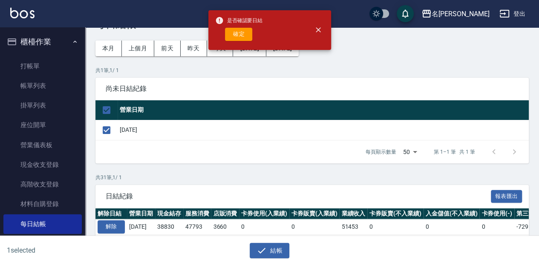
click at [241, 37] on button "確定" at bounding box center [238, 34] width 27 height 13
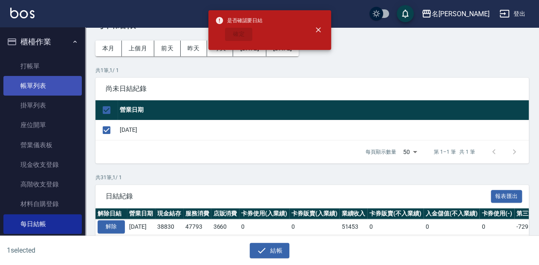
checkbox input "false"
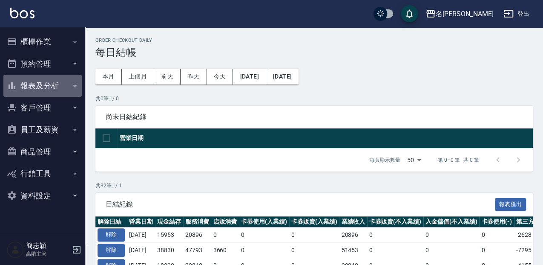
click at [63, 82] on button "報表及分析" at bounding box center [42, 86] width 78 height 22
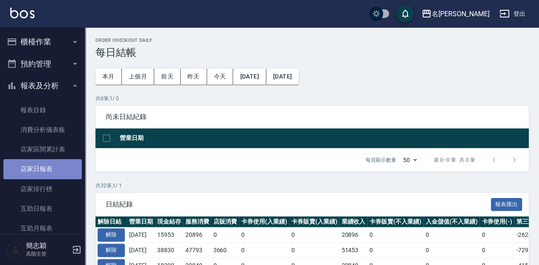
click at [54, 166] on link "店家日報表" at bounding box center [42, 169] width 78 height 20
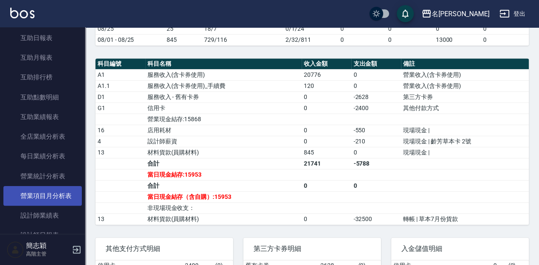
scroll to position [199, 0]
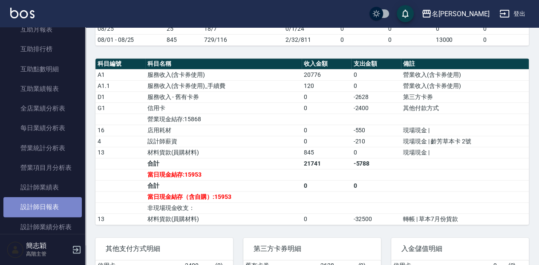
click at [54, 205] on link "設計師日報表" at bounding box center [42, 207] width 78 height 20
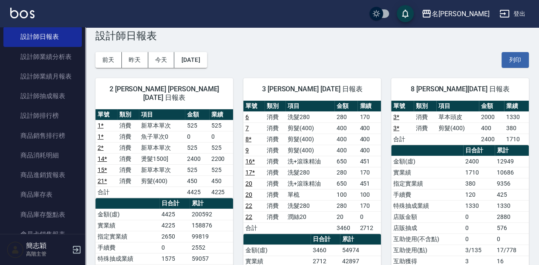
scroll to position [369, 0]
click at [63, 90] on link "設計師抽成報表" at bounding box center [42, 96] width 78 height 20
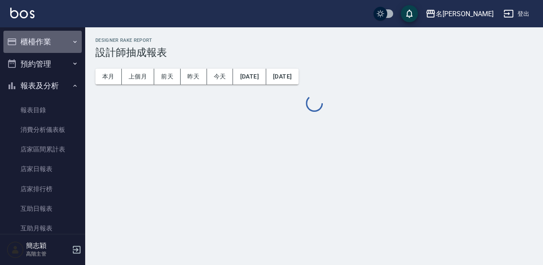
click at [58, 39] on button "櫃檯作業" at bounding box center [42, 42] width 78 height 22
